Goal: Transaction & Acquisition: Purchase product/service

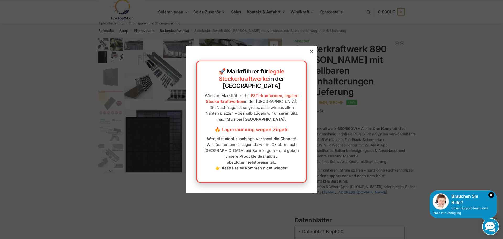
click at [310, 53] on icon at bounding box center [311, 51] width 3 height 3
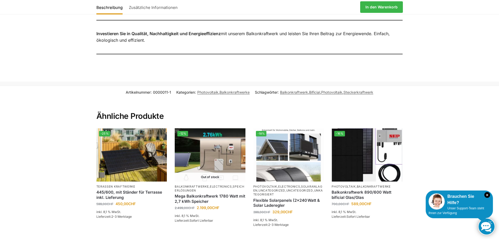
scroll to position [682, 0]
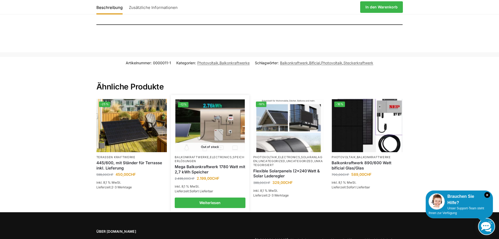
click at [205, 119] on img at bounding box center [210, 125] width 69 height 52
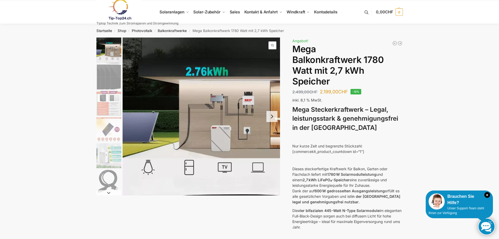
click at [112, 81] on img "2 / 9" at bounding box center [108, 76] width 25 height 25
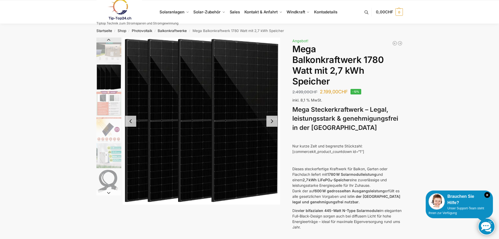
click at [272, 120] on button "Next slide" at bounding box center [272, 121] width 11 height 11
